Goal: Go to known website: Go to known website

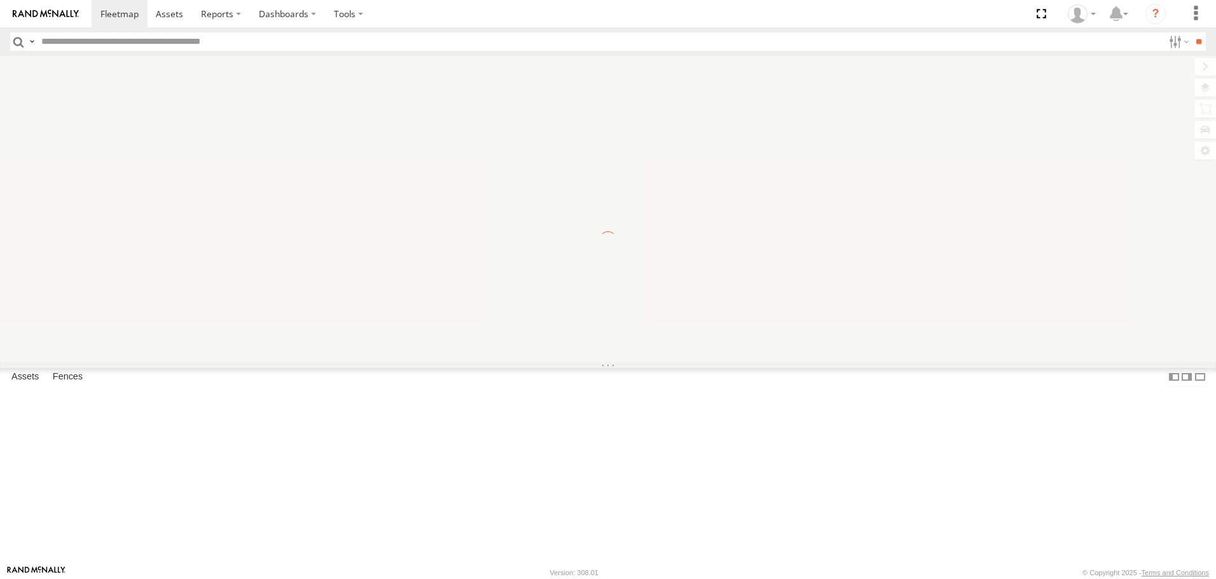
click at [0, 0] on label "×" at bounding box center [0, 0] width 0 height 0
click at [1042, 62] on div at bounding box center [608, 208] width 1216 height 305
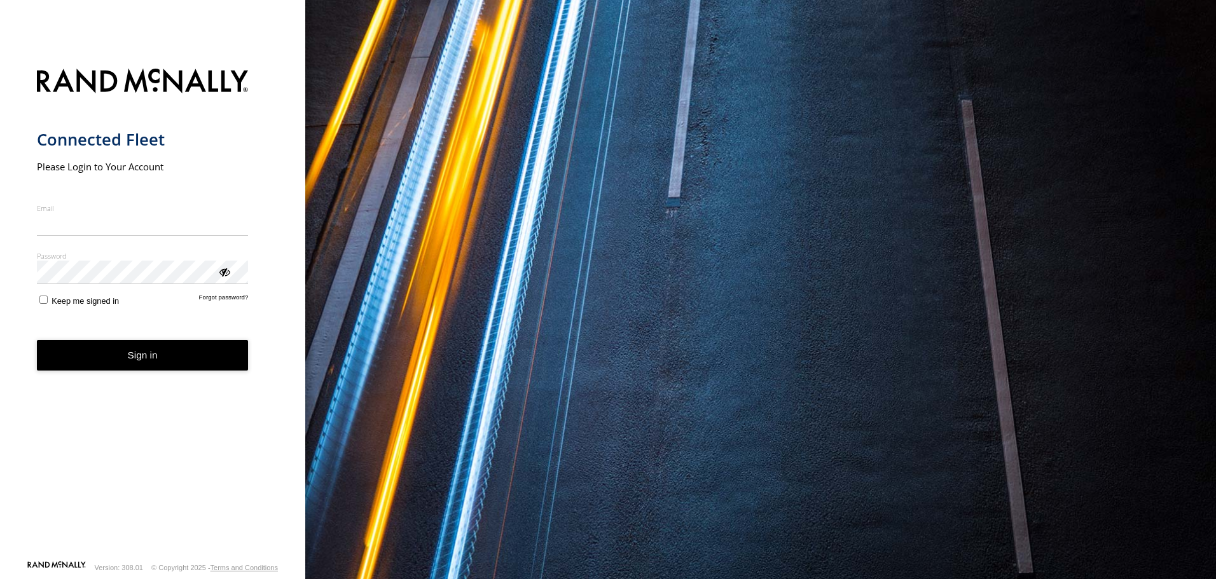
type input "**********"
click at [155, 364] on button "Sign in" at bounding box center [143, 355] width 212 height 31
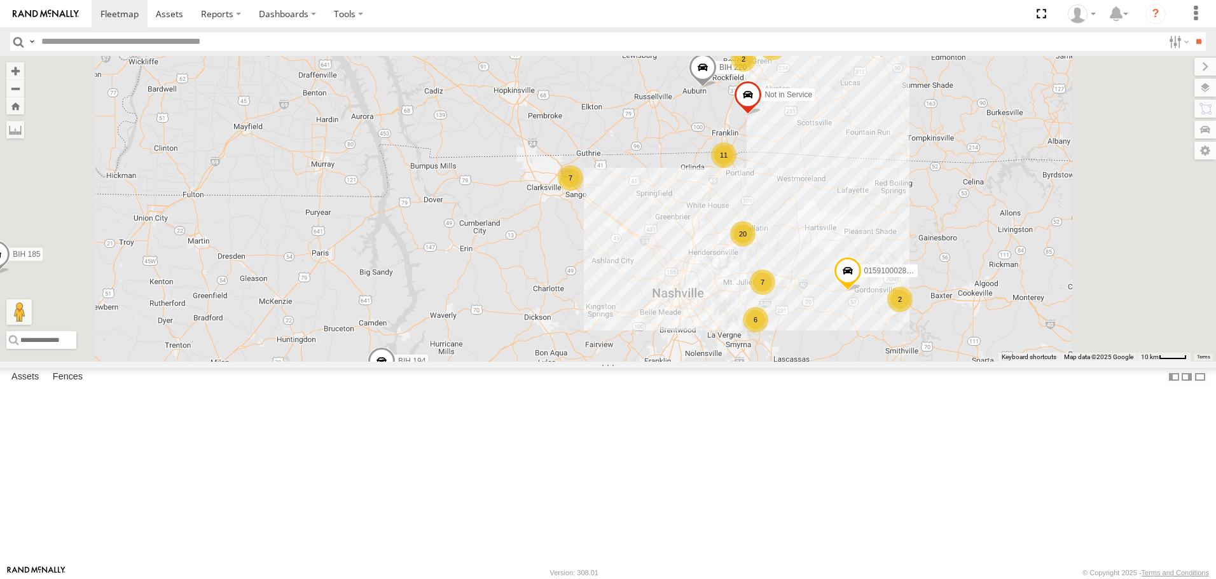
drag, startPoint x: 863, startPoint y: 209, endPoint x: 822, endPoint y: 225, distance: 44.1
click at [822, 225] on div "Not in Service [GEOGRAPHIC_DATA] [GEOGRAPHIC_DATA] 238 [GEOGRAPHIC_DATA] 112 [G…" at bounding box center [608, 208] width 1216 height 305
